Goal: Task Accomplishment & Management: Manage account settings

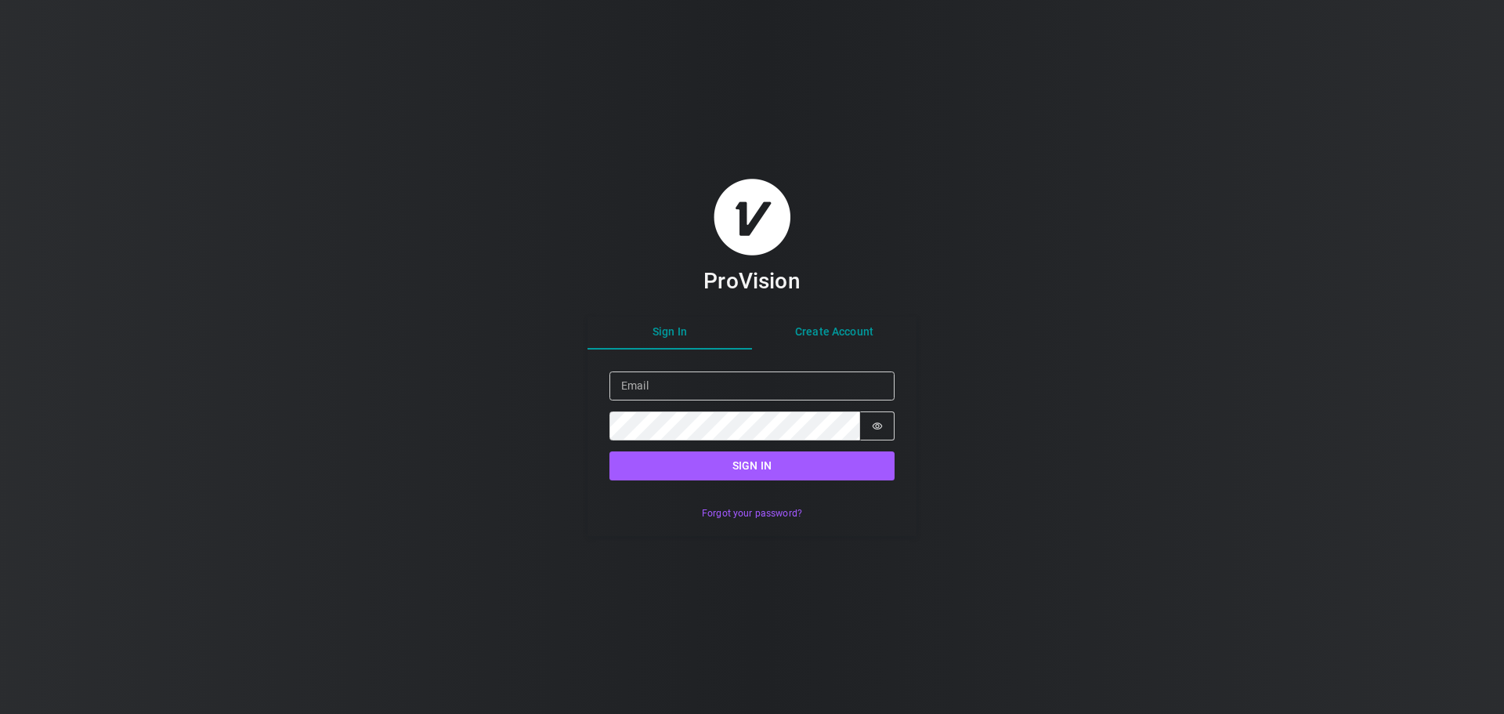
click at [842, 337] on div "Sign In Create Account Sign in Email Password Password is hidden Sign in Forgot…" at bounding box center [752, 425] width 329 height 219
click at [681, 295] on div "ProVision Sign In Create Account Sign in Email Password Password is hidden Sign…" at bounding box center [752, 357] width 329 height 358
click at [656, 376] on input "Email" at bounding box center [751, 385] width 285 height 29
type input "[PERSON_NAME][EMAIL_ADDRESS][DOMAIN_NAME]"
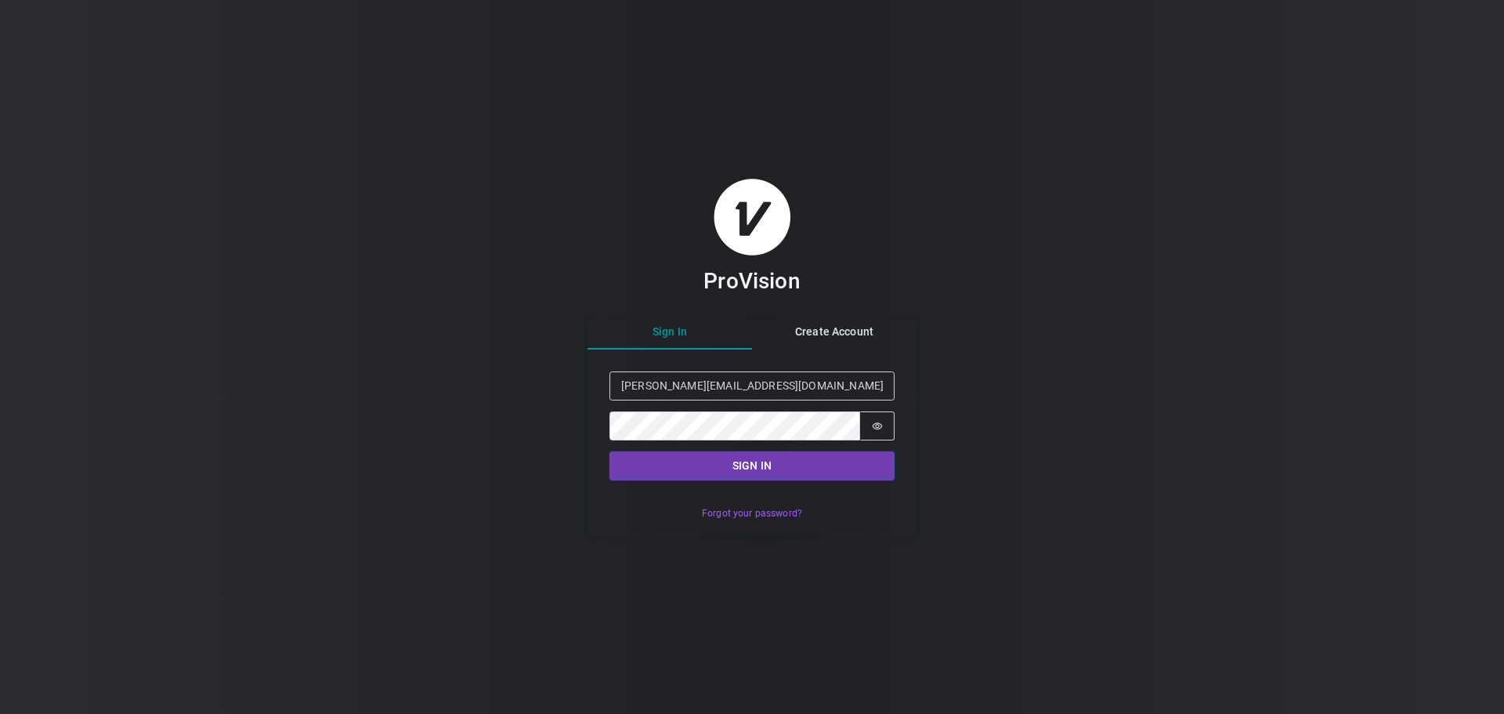
click at [809, 466] on button "Sign in" at bounding box center [751, 465] width 285 height 29
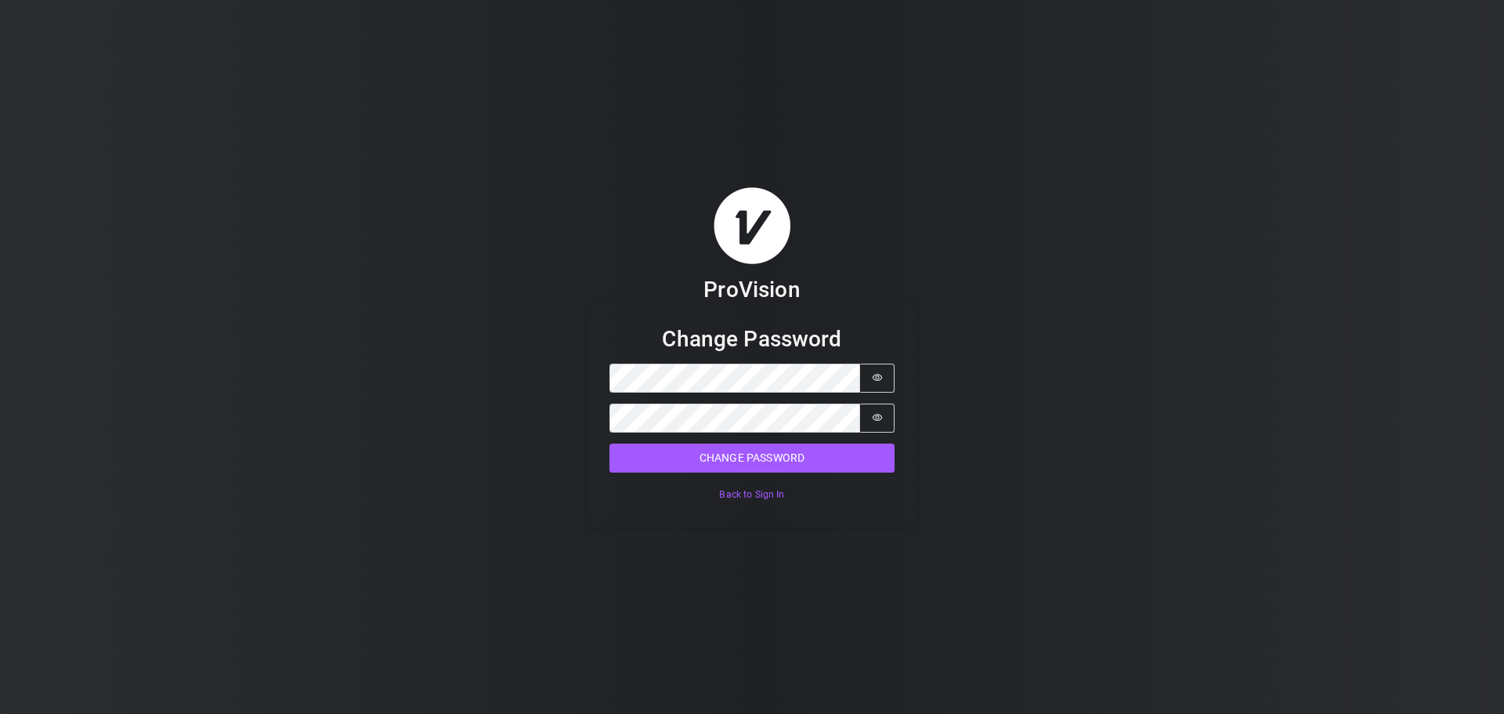
click at [956, 413] on div "ProVision Change Password Password Password is hidden Confirm Password Password…" at bounding box center [752, 357] width 1504 height 714
click at [882, 381] on icon "Show password" at bounding box center [877, 377] width 11 height 11
click at [1065, 400] on div "ProVision Change Password Password Password is shown Confirm Password Password …" at bounding box center [752, 357] width 1504 height 714
click at [879, 415] on icon "Show password" at bounding box center [877, 417] width 11 height 11
click at [741, 449] on button "Change Password" at bounding box center [751, 457] width 285 height 29
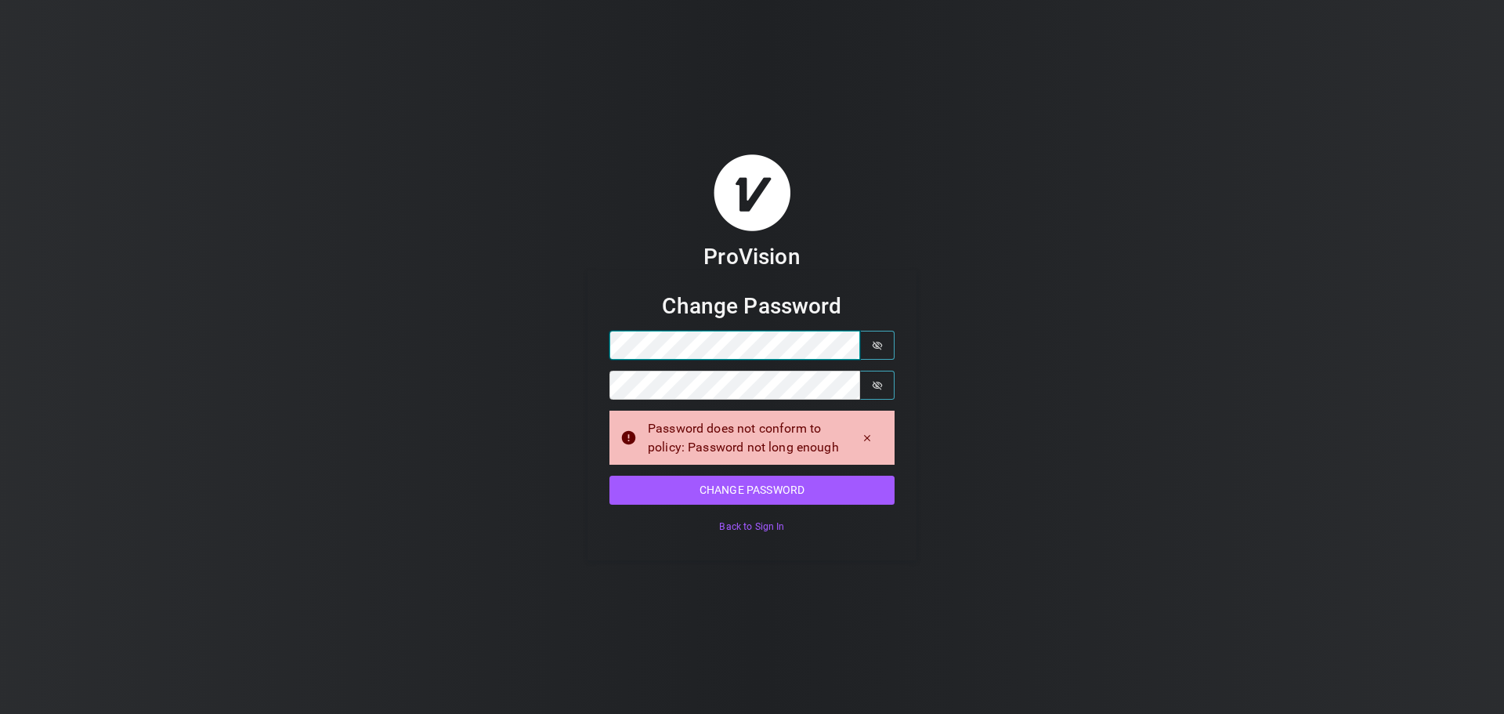
click at [487, 345] on div "ProVision Change Password Password Password is shown Confirm Password Password …" at bounding box center [752, 357] width 1504 height 714
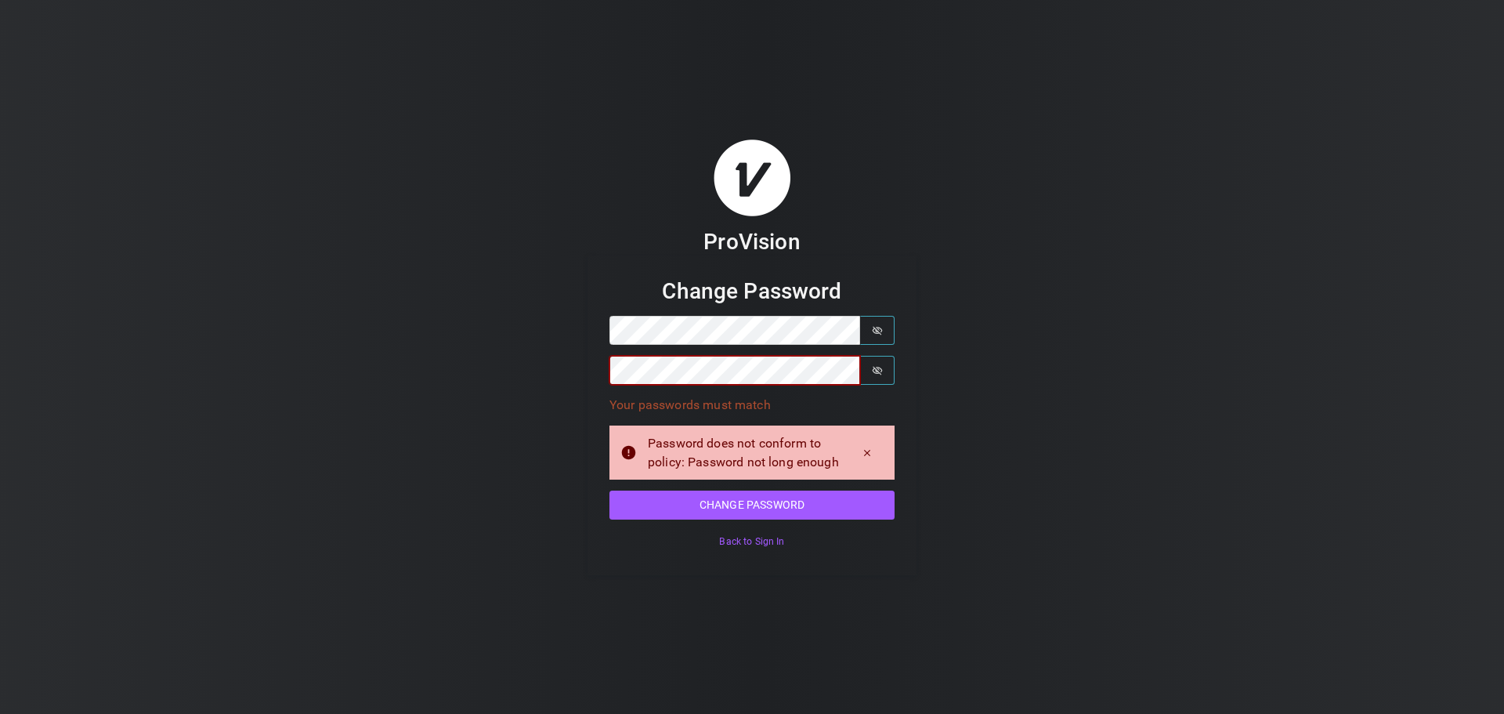
click at [533, 378] on div "ProVision Change Password Password Password is shown Confirm Password Password …" at bounding box center [752, 357] width 1504 height 714
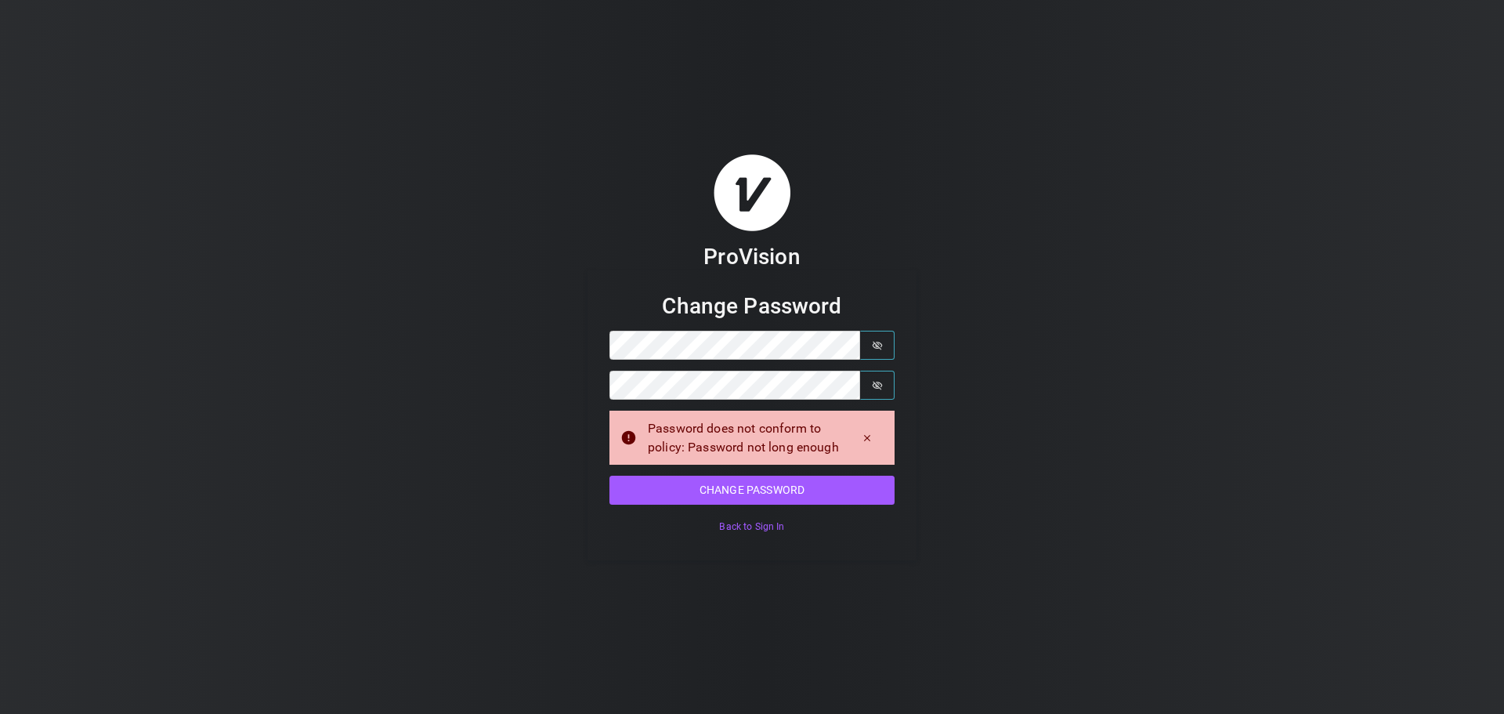
click at [1173, 412] on div "ProVision Change Password Password Password is shown Confirm Password Password …" at bounding box center [752, 357] width 1504 height 714
